Goal: Task Accomplishment & Management: Manage account settings

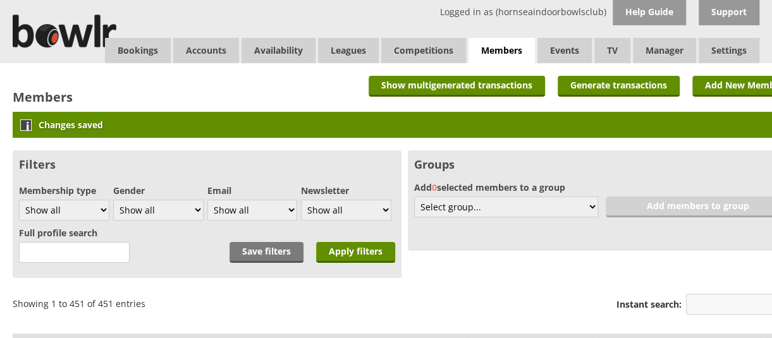
click at [698, 307] on input "Instant search:" at bounding box center [741, 304] width 111 height 21
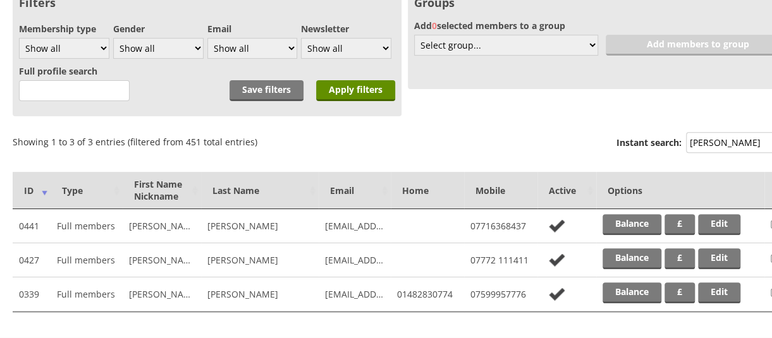
scroll to position [177, 0]
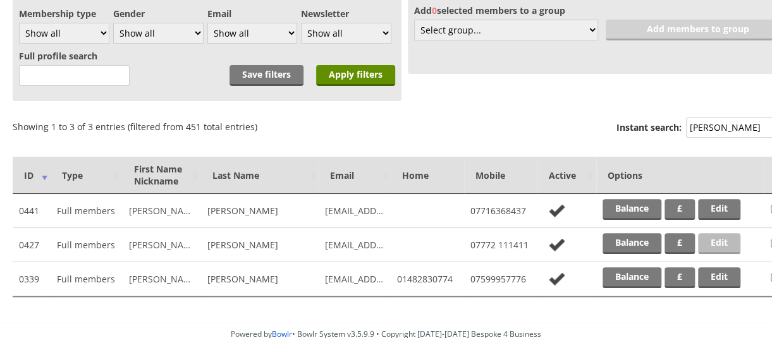
type input "stoakes"
click at [731, 241] on link "Edit" at bounding box center [719, 243] width 42 height 21
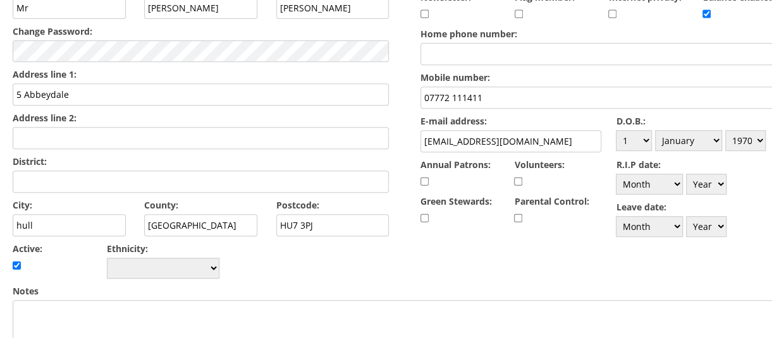
scroll to position [238, 0]
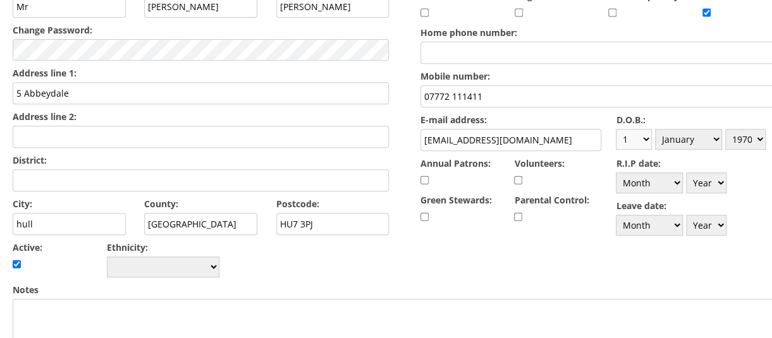
click at [646, 136] on select "Day 1 2 3 4 5 6 7 8 9 10 11 12 13 14 15 16 17 18 19 20 21 22 23 24 25 26 27 28 …" at bounding box center [634, 139] width 36 height 21
select select "7"
click at [616, 129] on select "Day 1 2 3 4 5 6 7 8 9 10 11 12 13 14 15 16 17 18 19 20 21 22 23 24 25 26 27 28 …" at bounding box center [634, 139] width 36 height 21
click at [759, 136] on select "Year 1900 1901 1902 1903 1904 1905 1906 1907 1908 1909 1910 1911 1912 1913 1914…" at bounding box center [746, 139] width 40 height 21
select select "1984"
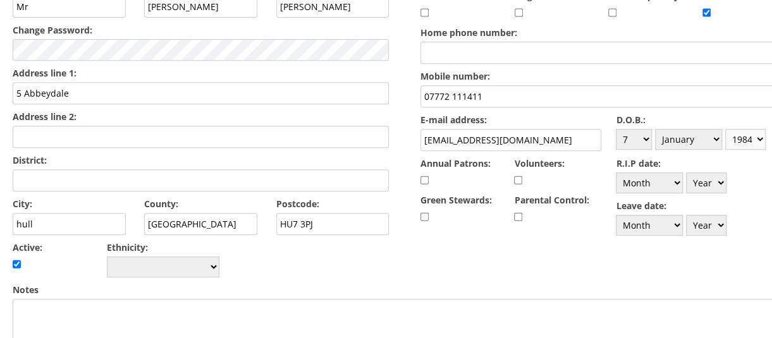
click at [727, 129] on select "Year 1900 1901 1902 1903 1904 1905 1906 1907 1908 1909 1910 1911 1912 1913 1914…" at bounding box center [746, 139] width 40 height 21
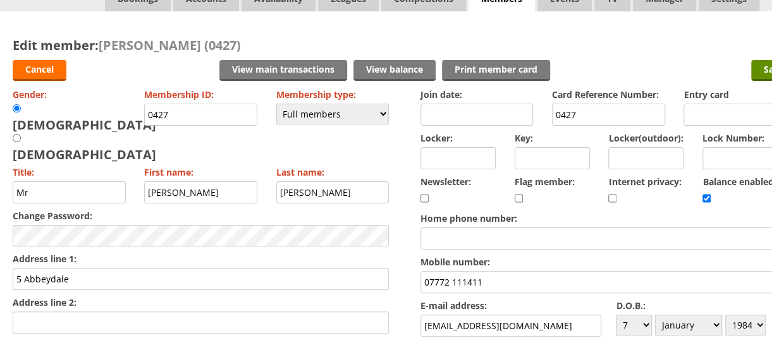
scroll to position [0, 0]
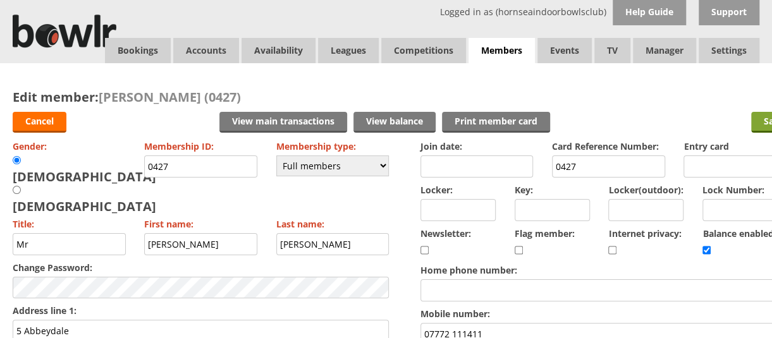
click at [765, 120] on input "Save" at bounding box center [775, 122] width 46 height 21
